Goal: Task Accomplishment & Management: Complete application form

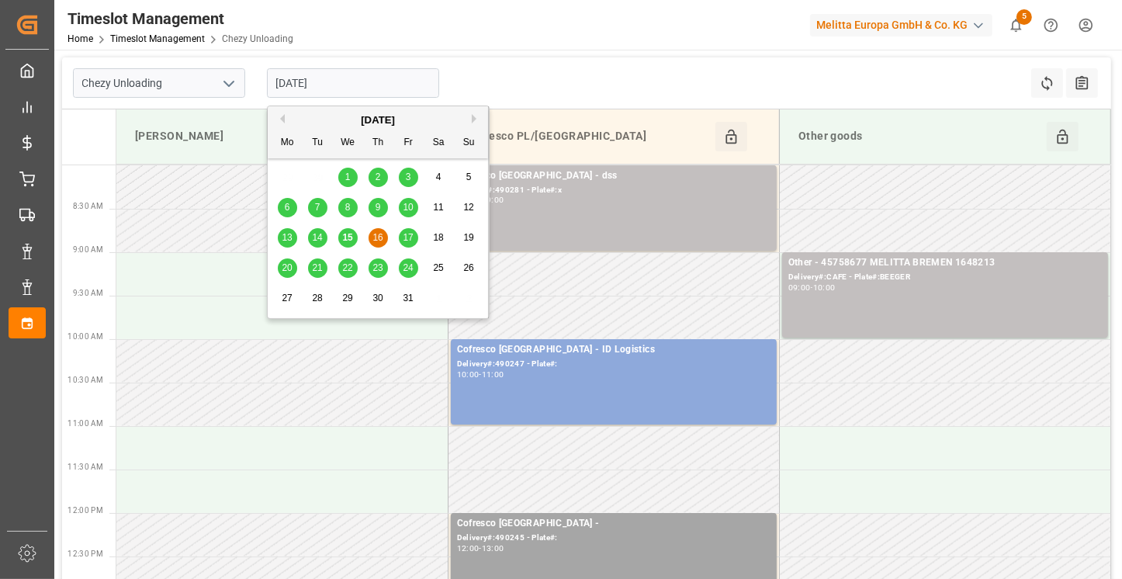
click at [334, 79] on input "[DATE]" at bounding box center [353, 82] width 172 height 29
click at [473, 119] on button "Next Month" at bounding box center [476, 118] width 9 height 9
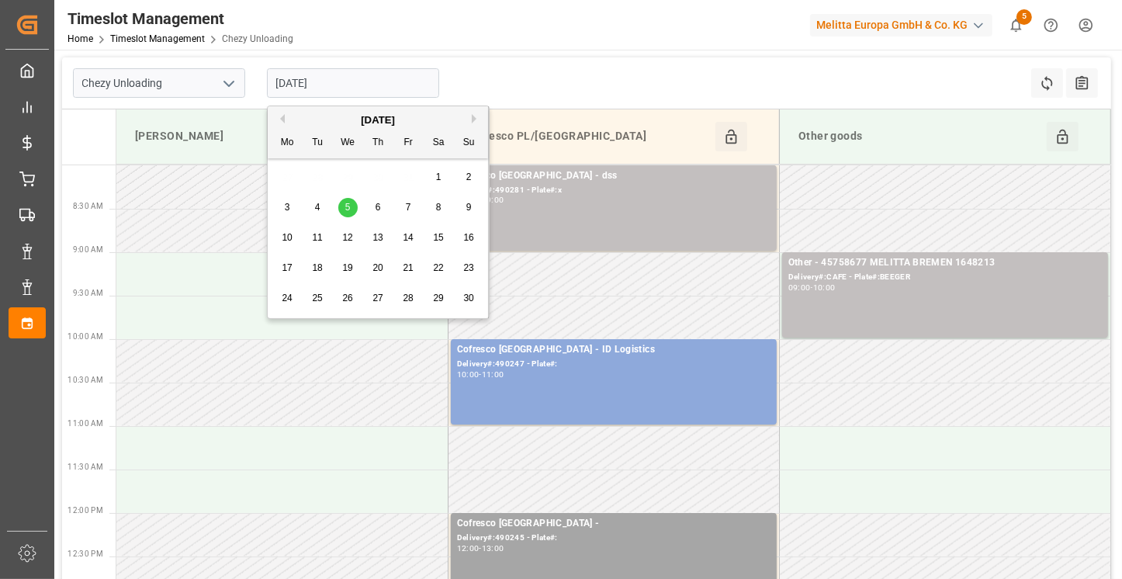
click at [375, 206] on span "6" at bounding box center [377, 207] width 5 height 11
type input "[DATE]"
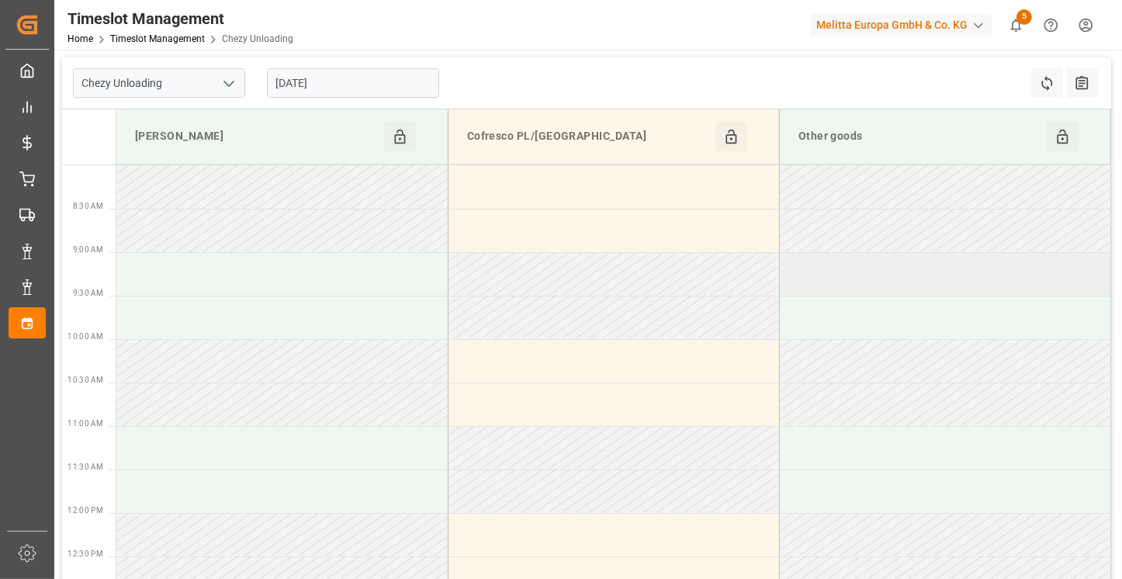
click at [873, 282] on td at bounding box center [944, 273] width 331 height 43
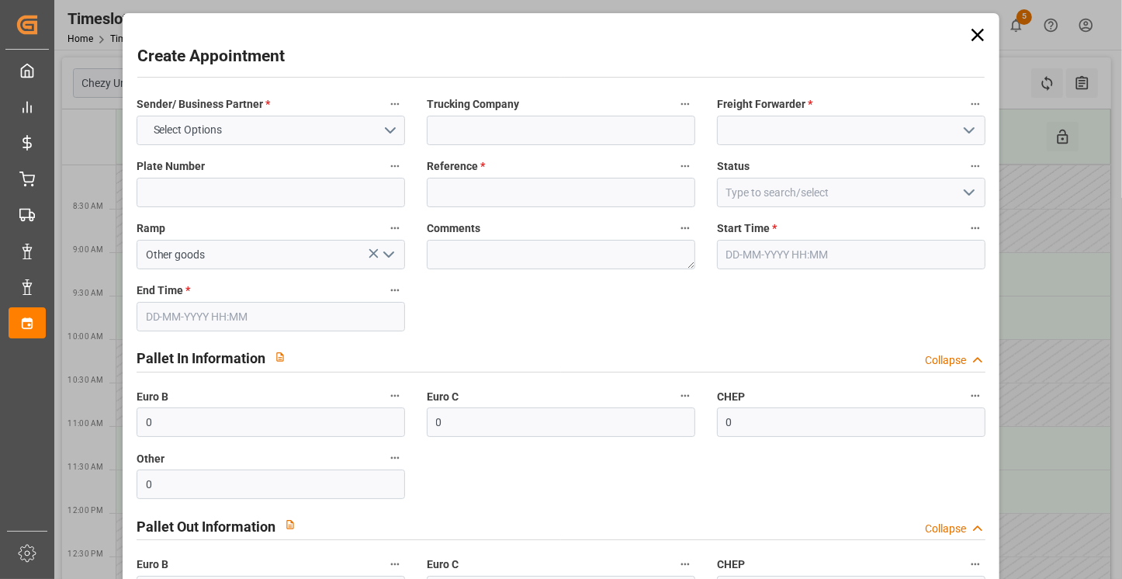
type input "[DATE] 09:00"
type input "[DATE] 10:00"
click at [483, 133] on input at bounding box center [561, 130] width 268 height 29
paste input "45759866"
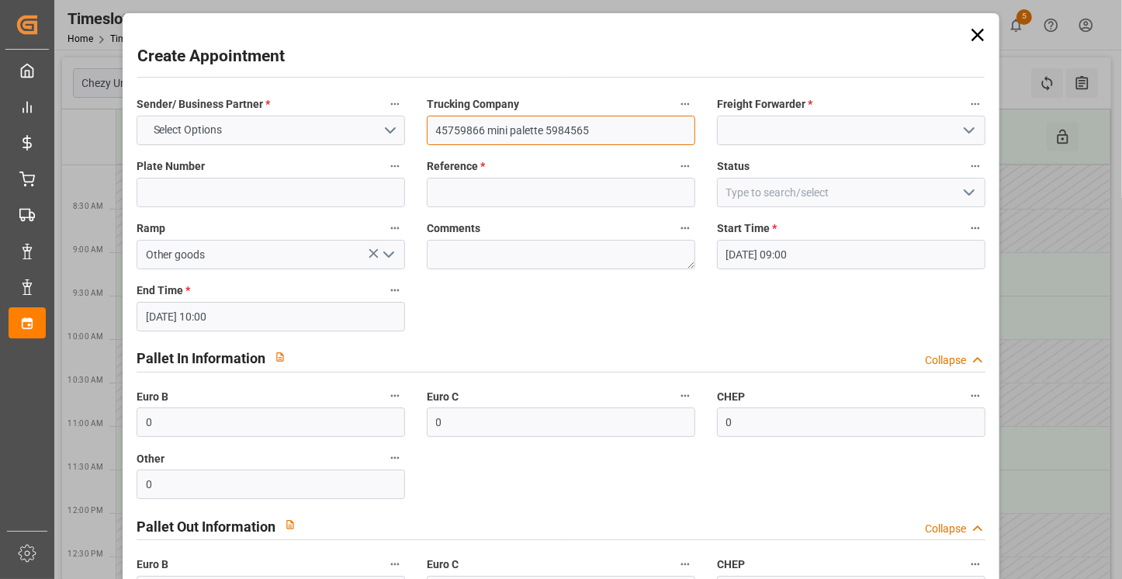
type input "45759866 mini palette 5984565"
click at [472, 188] on input at bounding box center [561, 192] width 268 height 29
paste input "45759866"
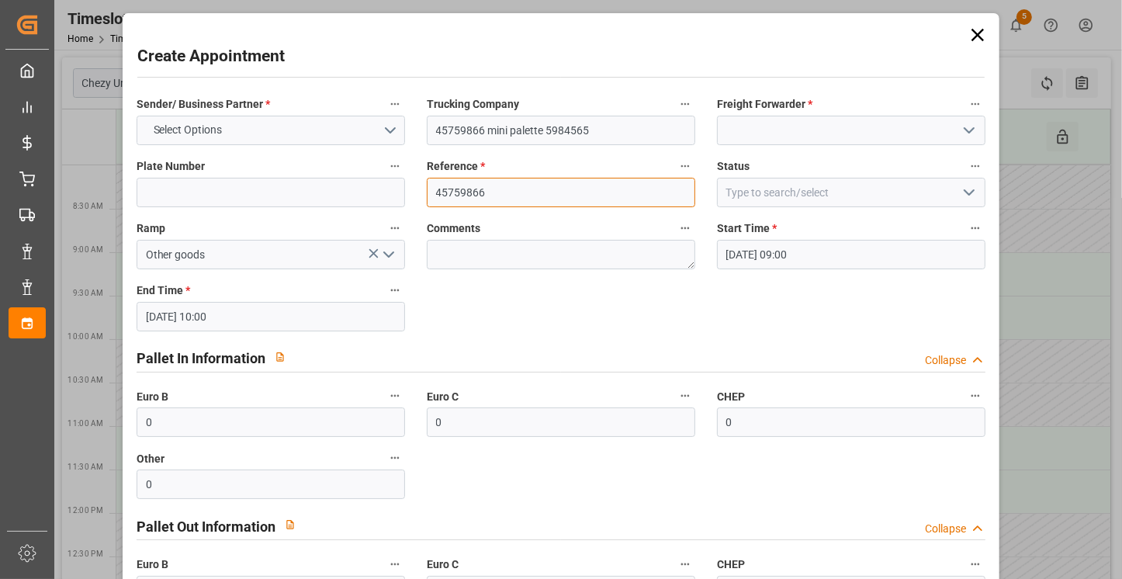
type input "45759866"
click at [798, 135] on input at bounding box center [851, 130] width 268 height 29
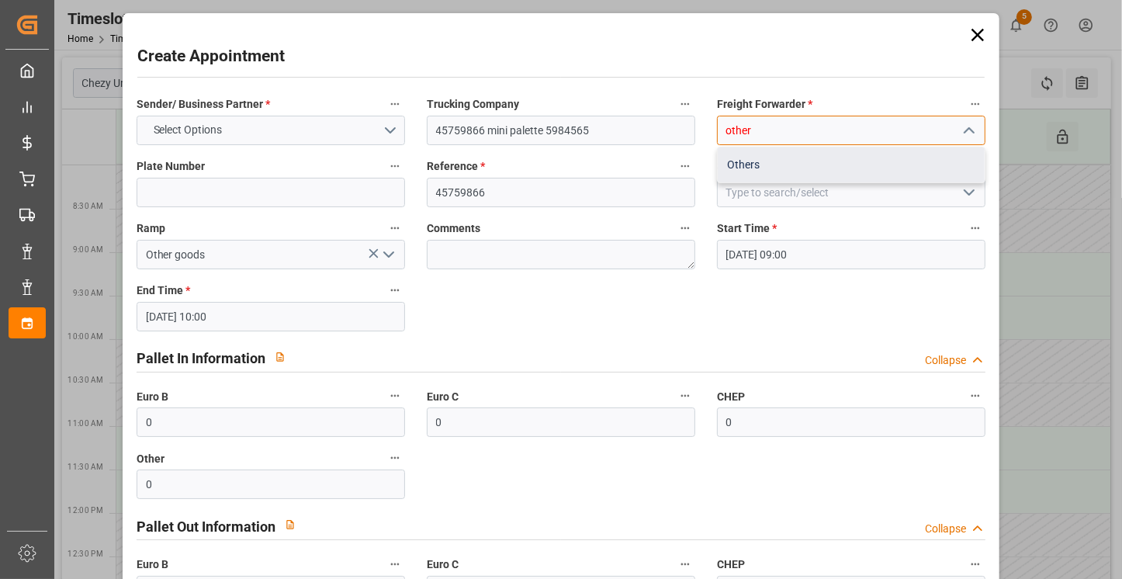
click at [766, 159] on div "Others" at bounding box center [851, 164] width 267 height 35
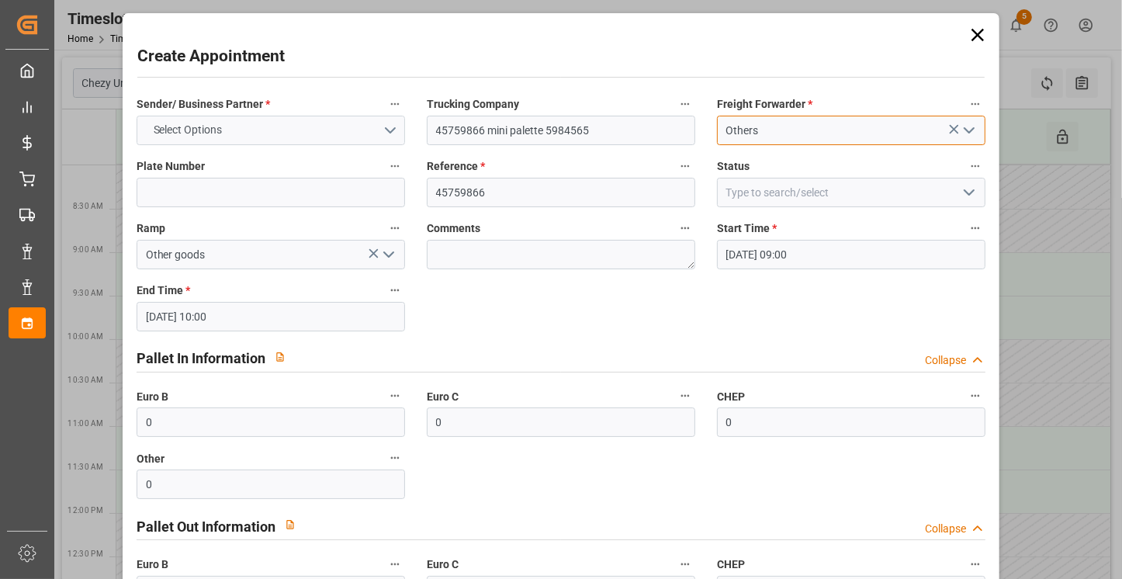
type input "Others"
click at [296, 133] on button "Select Options" at bounding box center [271, 130] width 268 height 29
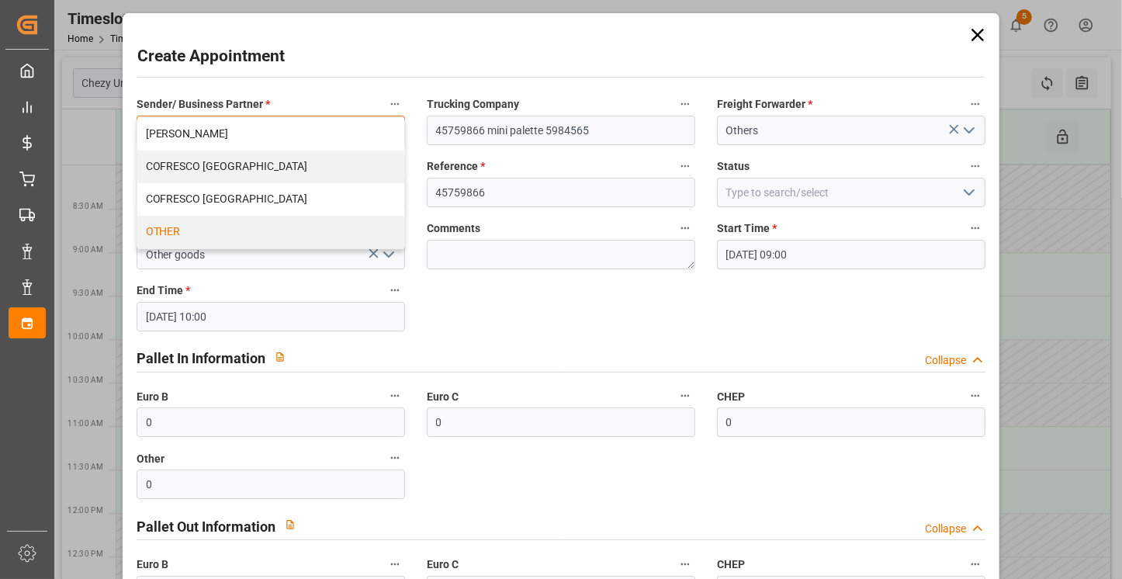
click at [202, 224] on div "OTHER" at bounding box center [270, 232] width 267 height 33
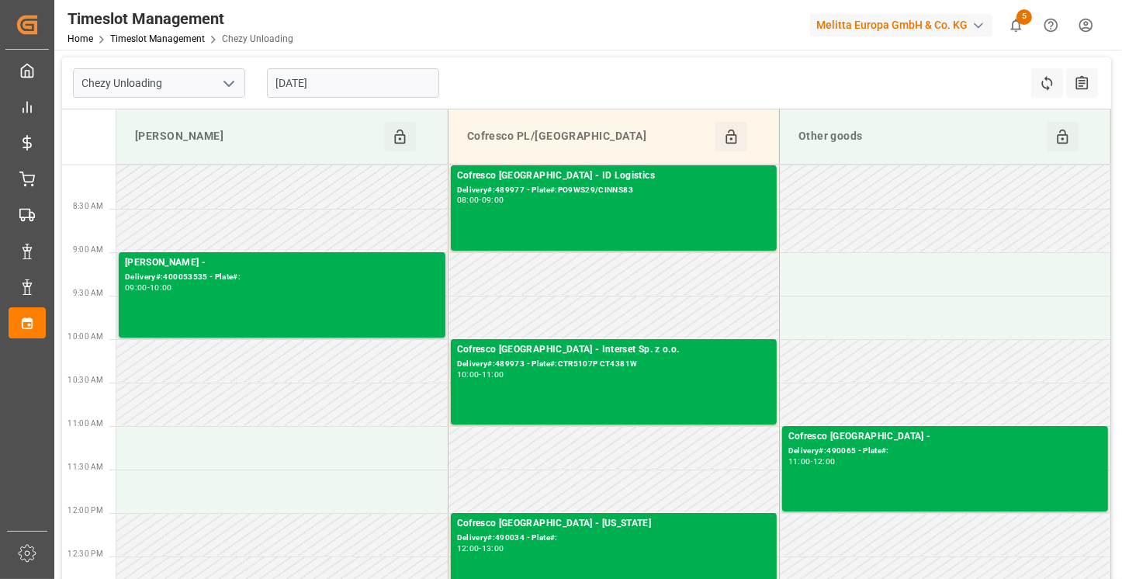
click at [329, 76] on input "[DATE]" at bounding box center [353, 82] width 172 height 29
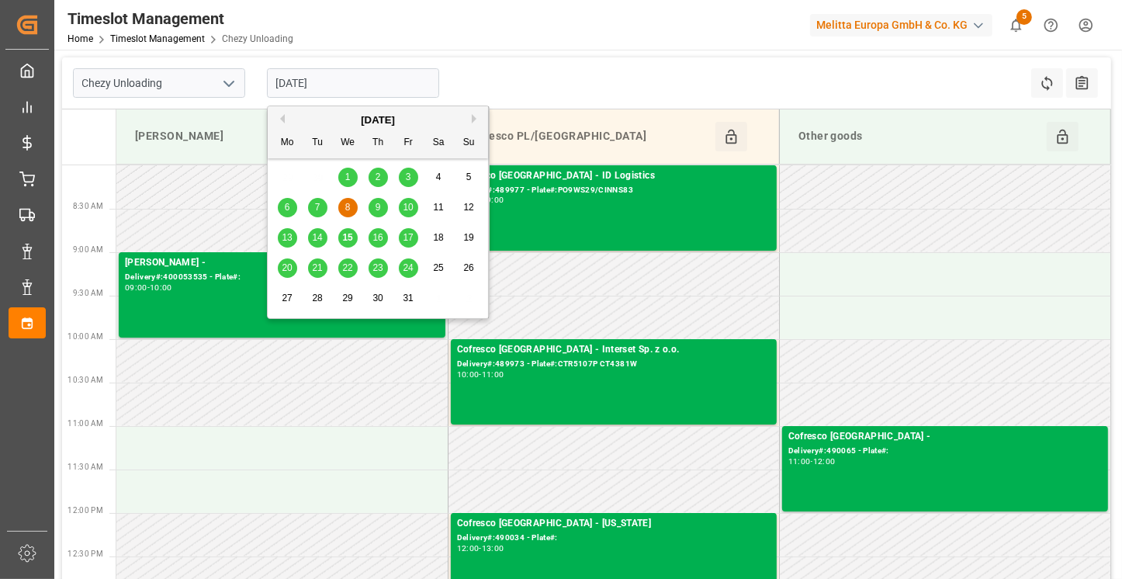
click at [372, 240] on span "16" at bounding box center [377, 237] width 10 height 11
type input "[DATE]"
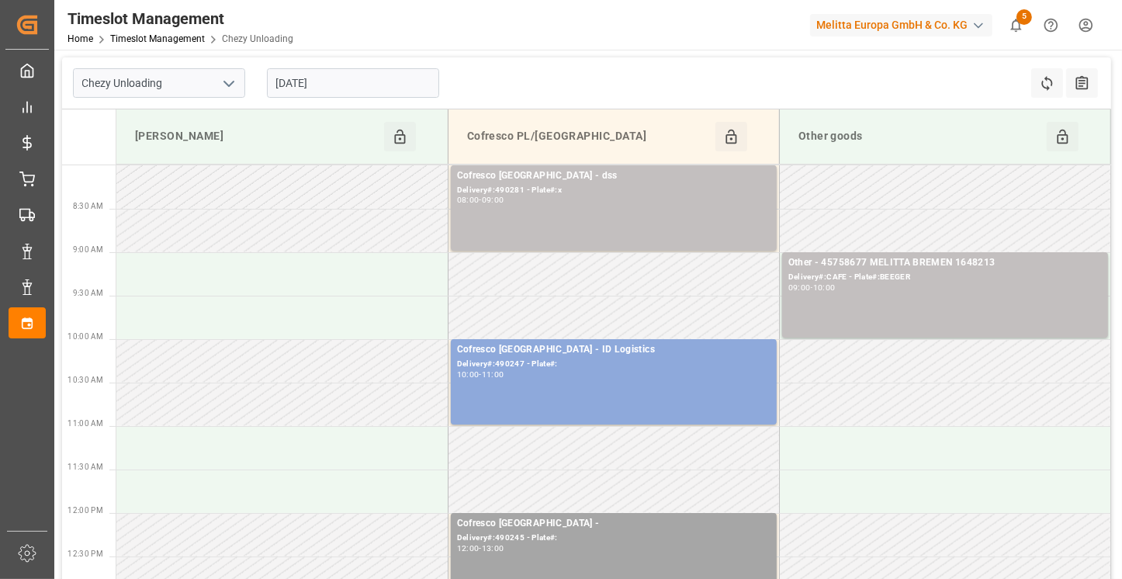
click at [230, 81] on icon "open menu" at bounding box center [229, 83] width 19 height 19
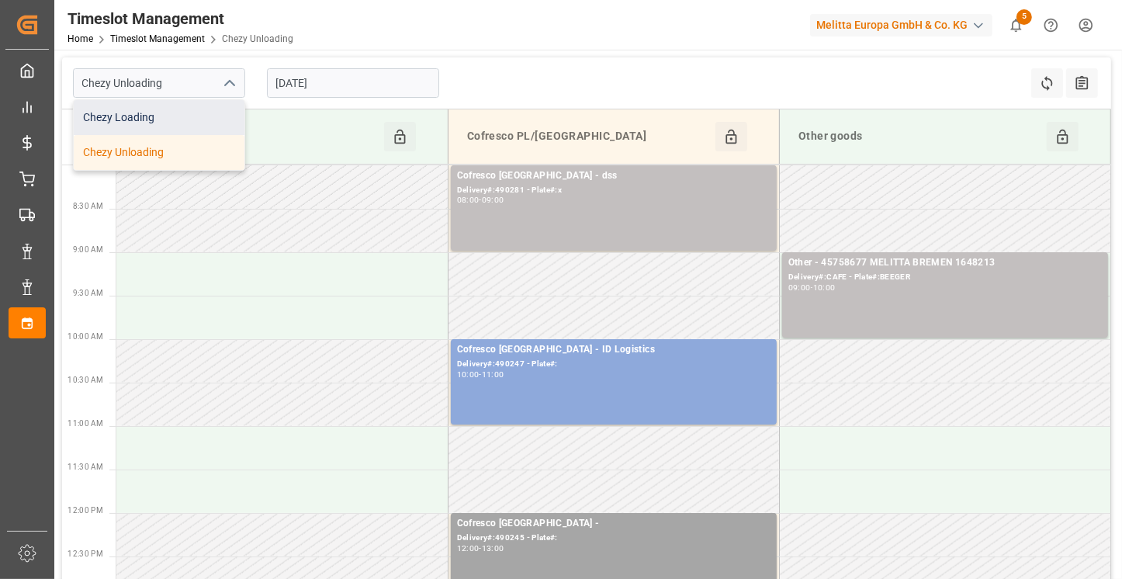
click at [209, 123] on div "Chezy Loading" at bounding box center [159, 117] width 171 height 35
type input "Chezy Loading"
